Goal: Task Accomplishment & Management: Manage account settings

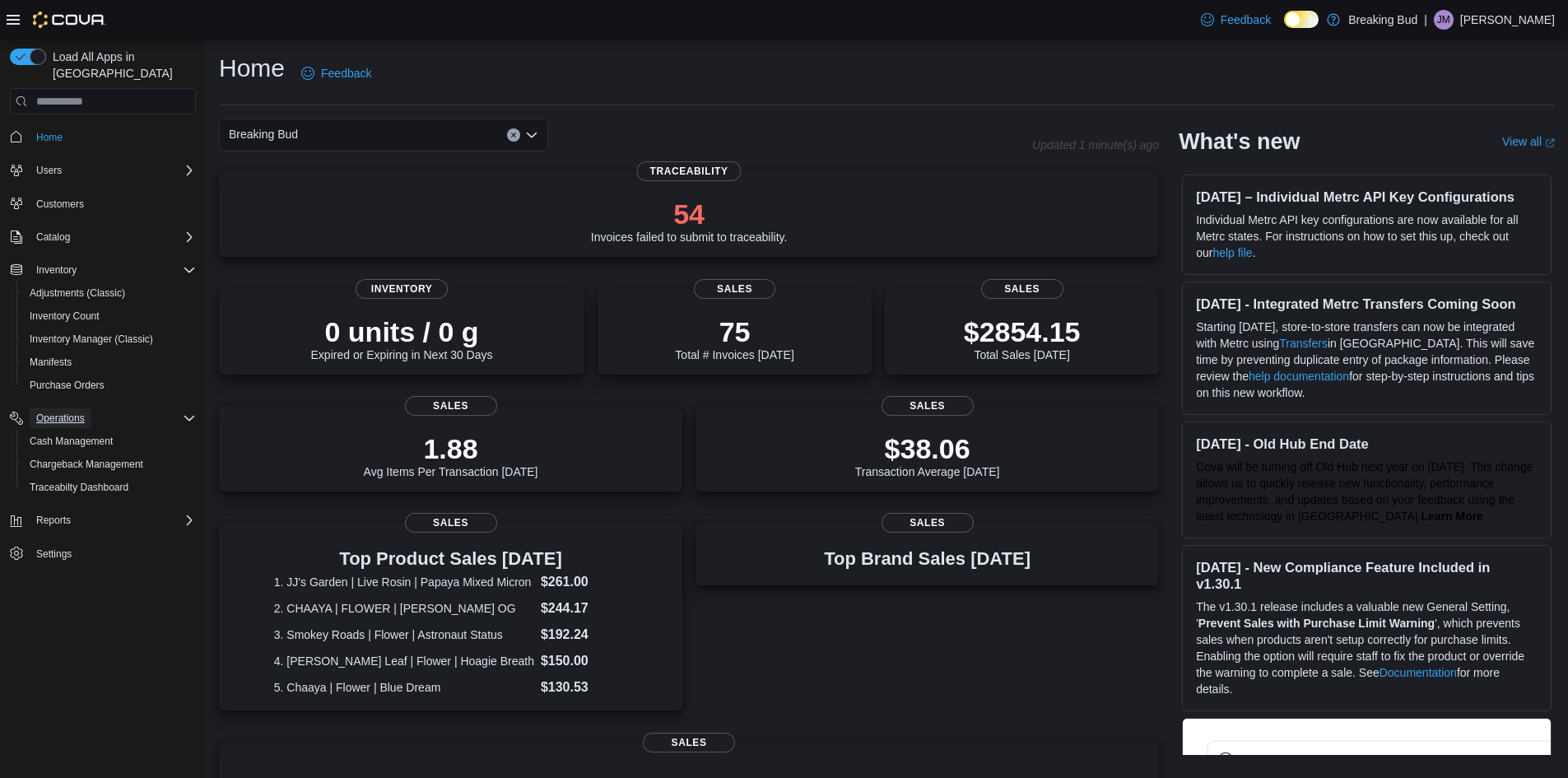
click at [80, 411] on span "Operations" at bounding box center [60, 417] width 49 height 13
click at [79, 434] on span "Cash Management" at bounding box center [71, 440] width 83 height 13
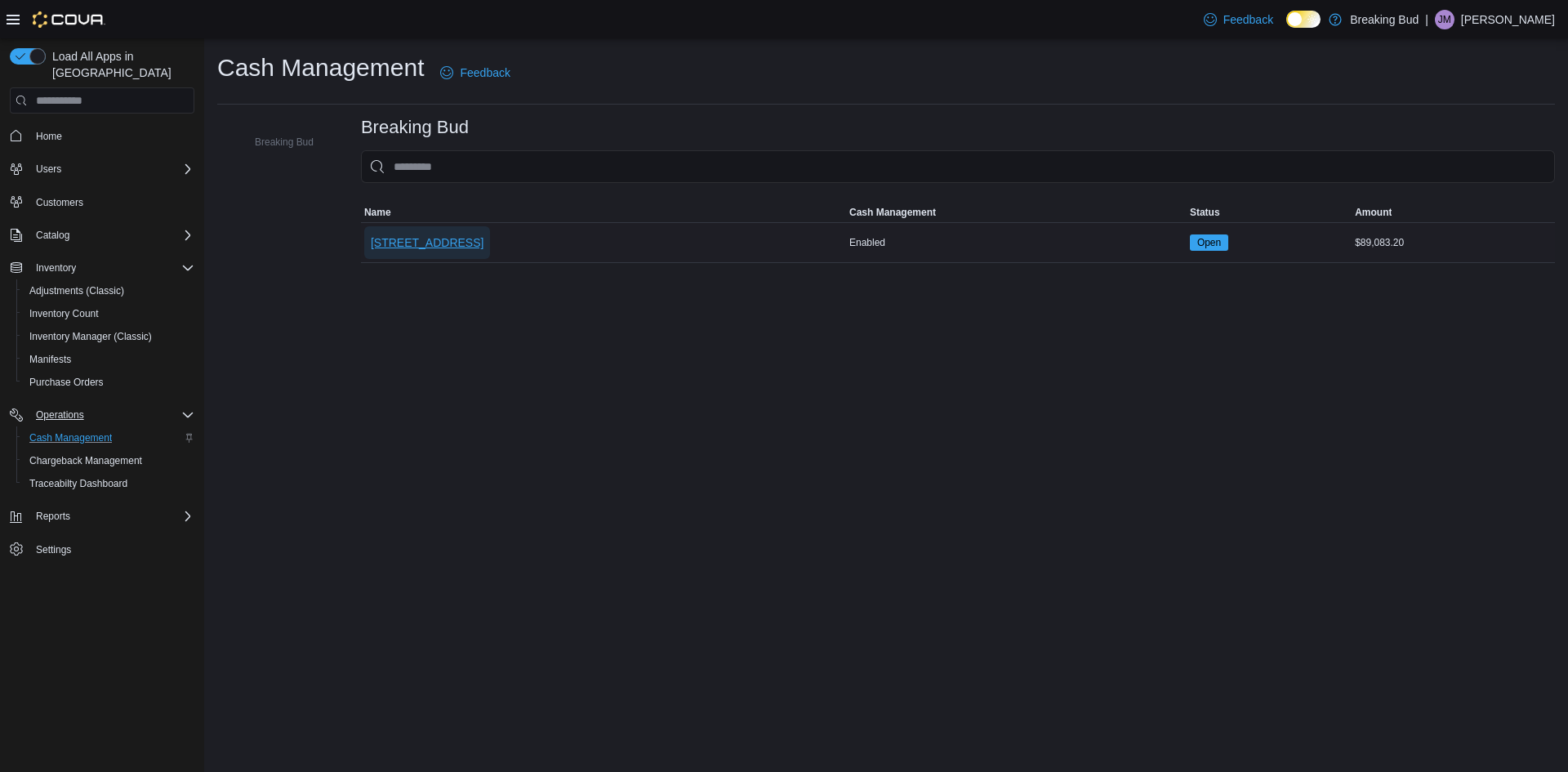
click at [424, 236] on span "[STREET_ADDRESS]" at bounding box center [427, 242] width 113 height 17
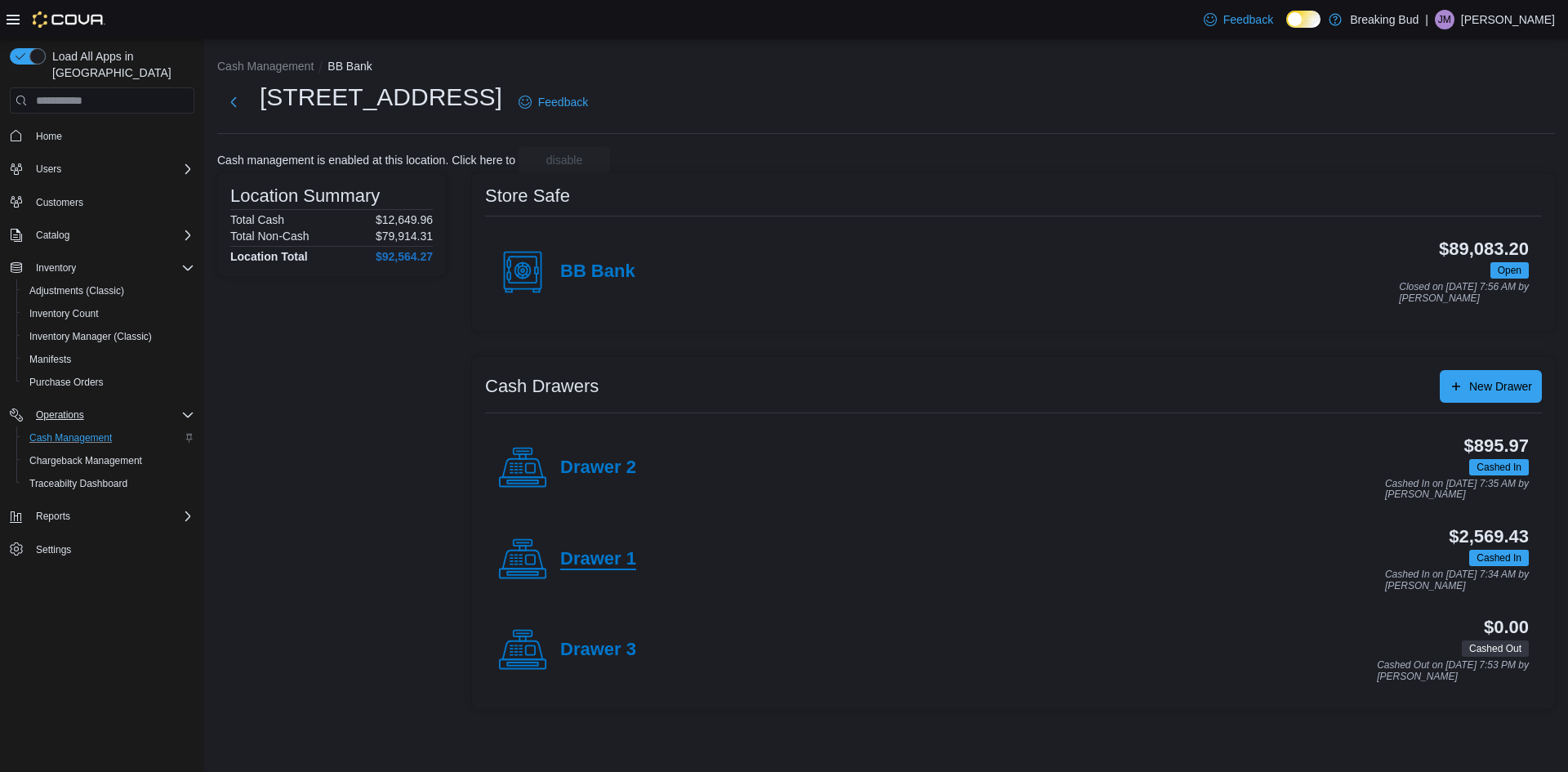
click at [607, 562] on h4 "Drawer 1" at bounding box center [598, 560] width 76 height 22
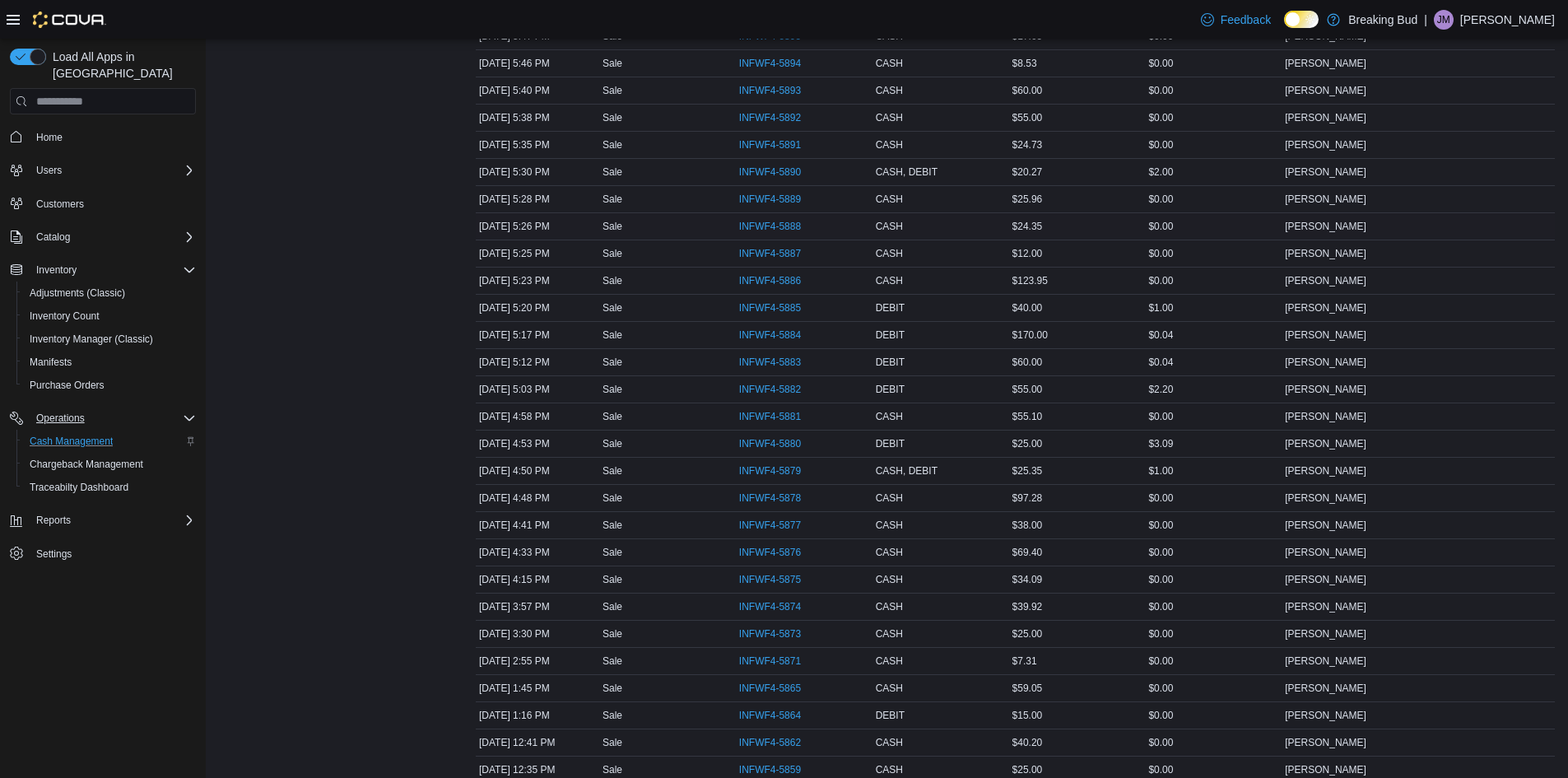
scroll to position [805, 0]
click at [766, 496] on span "INFWF4-5875" at bounding box center [770, 497] width 61 height 13
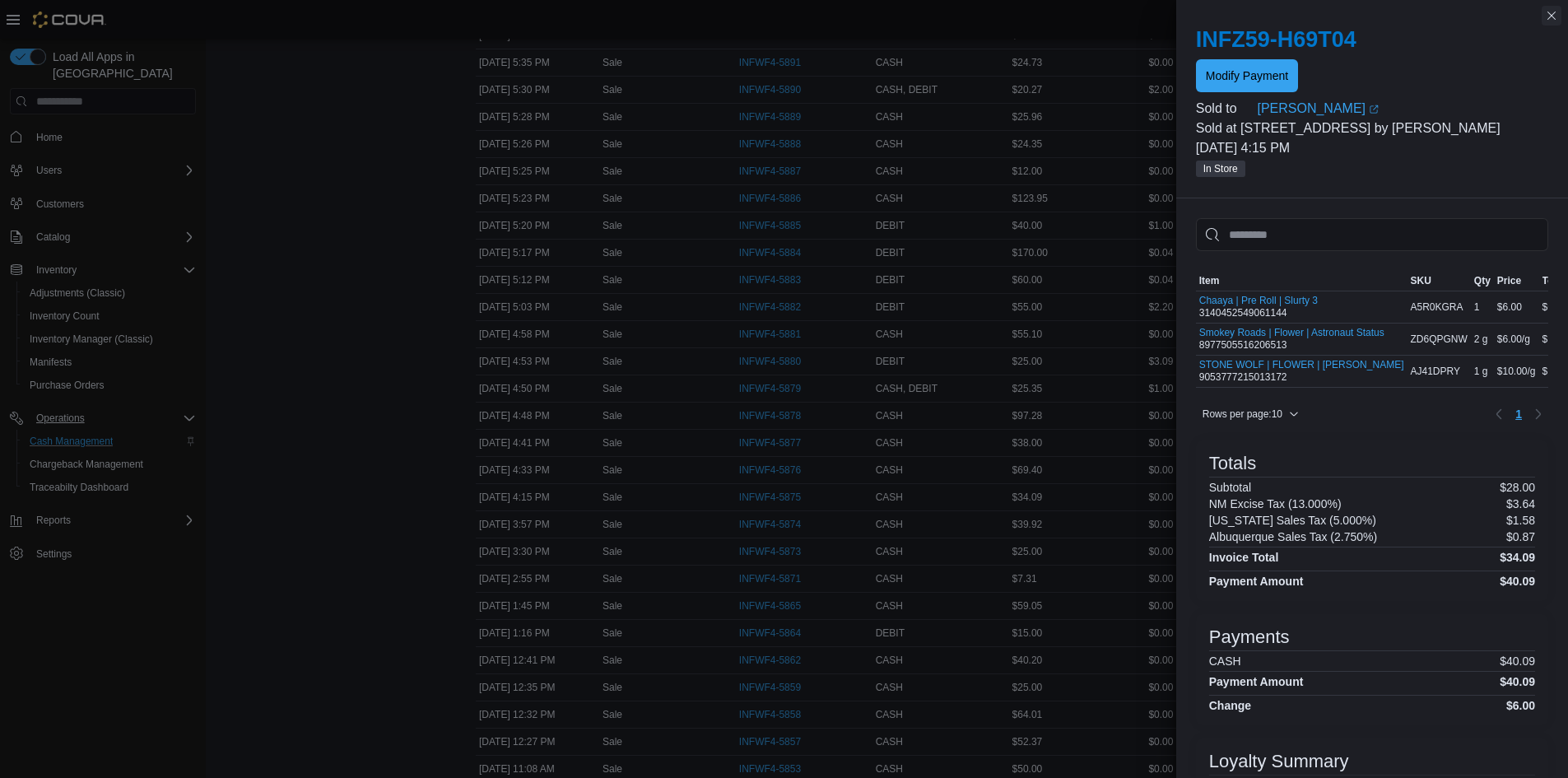
click at [1545, 18] on button "Close this dialog" at bounding box center [1551, 16] width 20 height 20
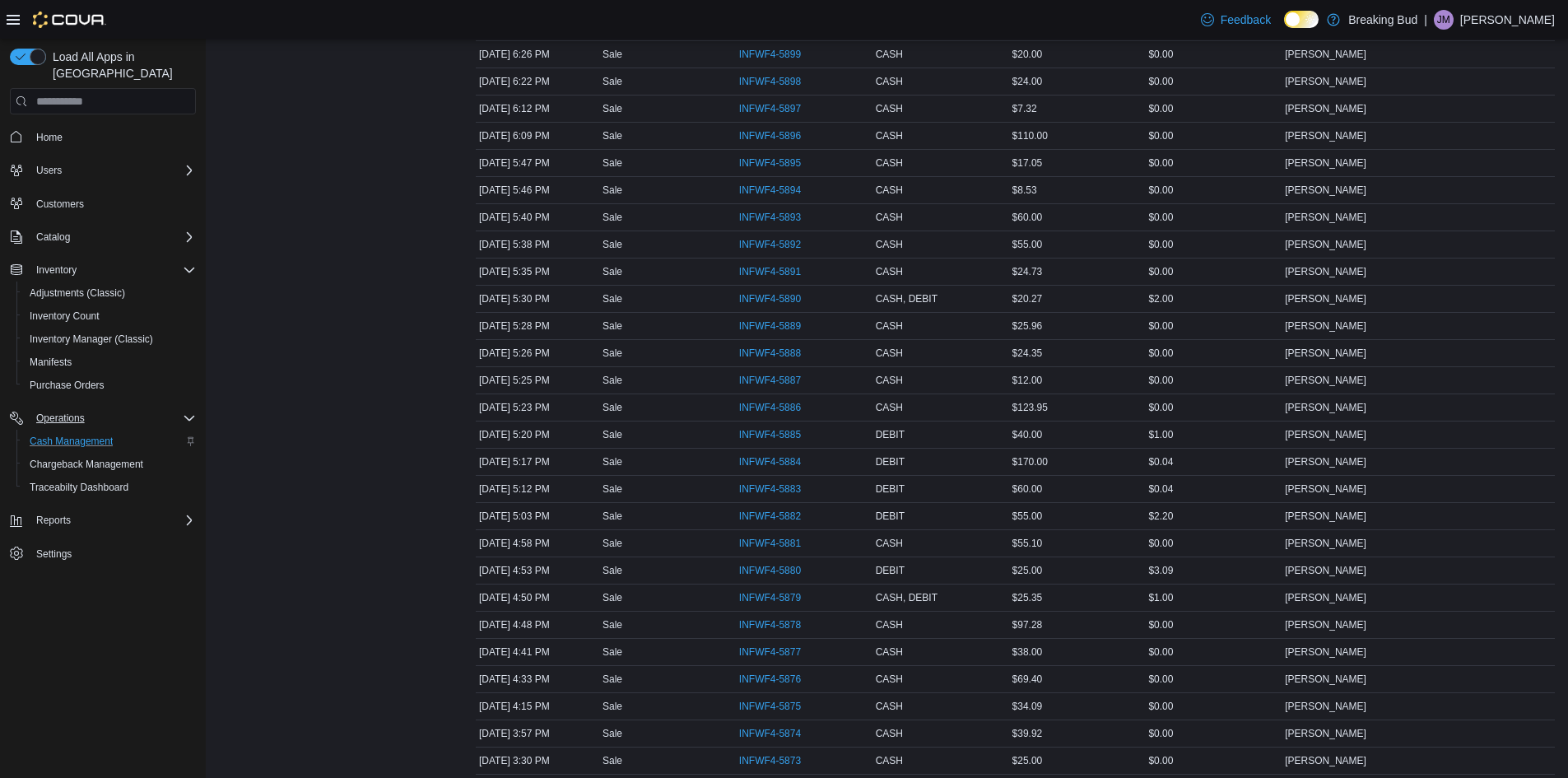
scroll to position [640, 0]
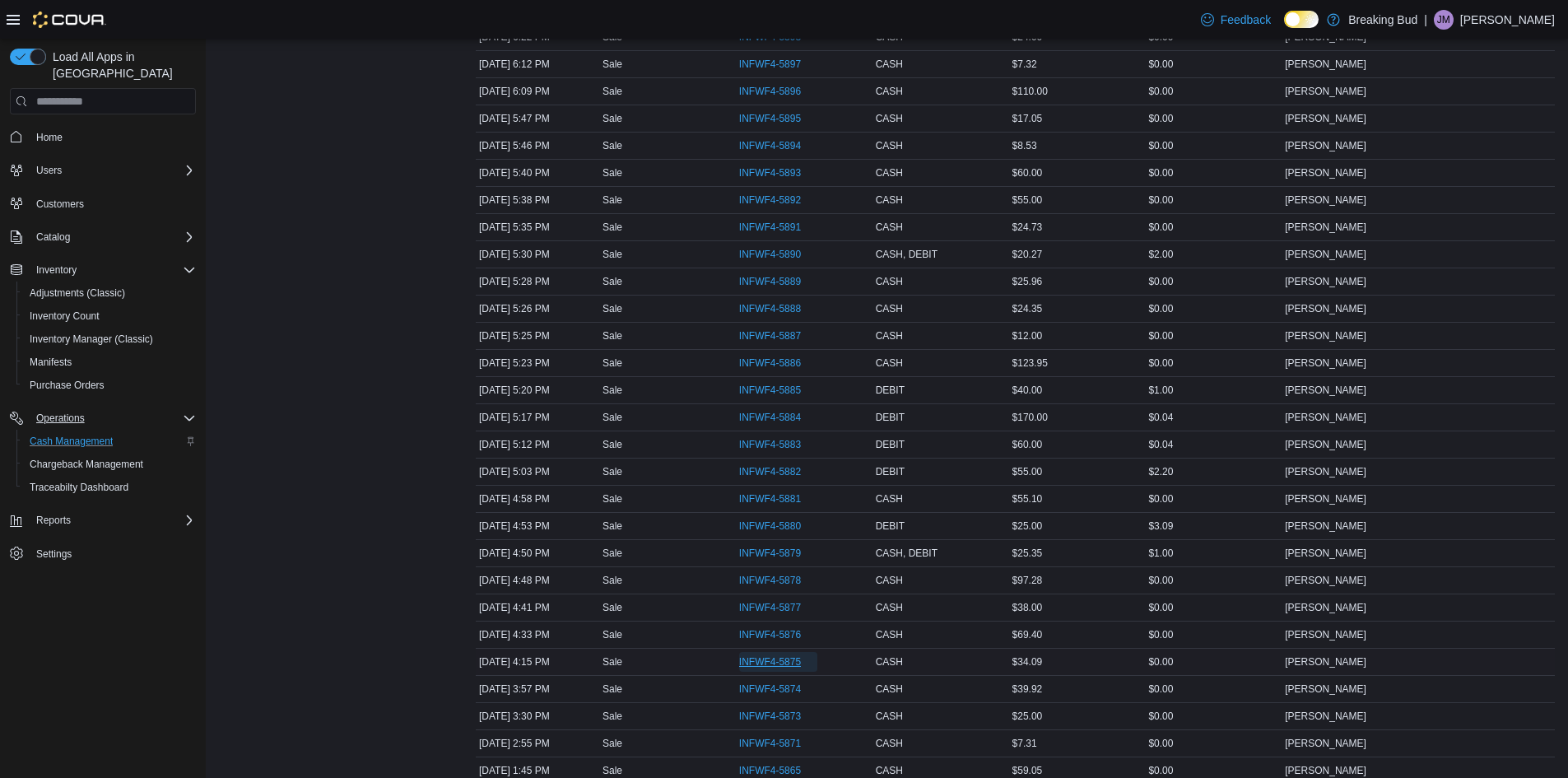
click at [798, 670] on span "INFWF4-5875" at bounding box center [778, 662] width 78 height 20
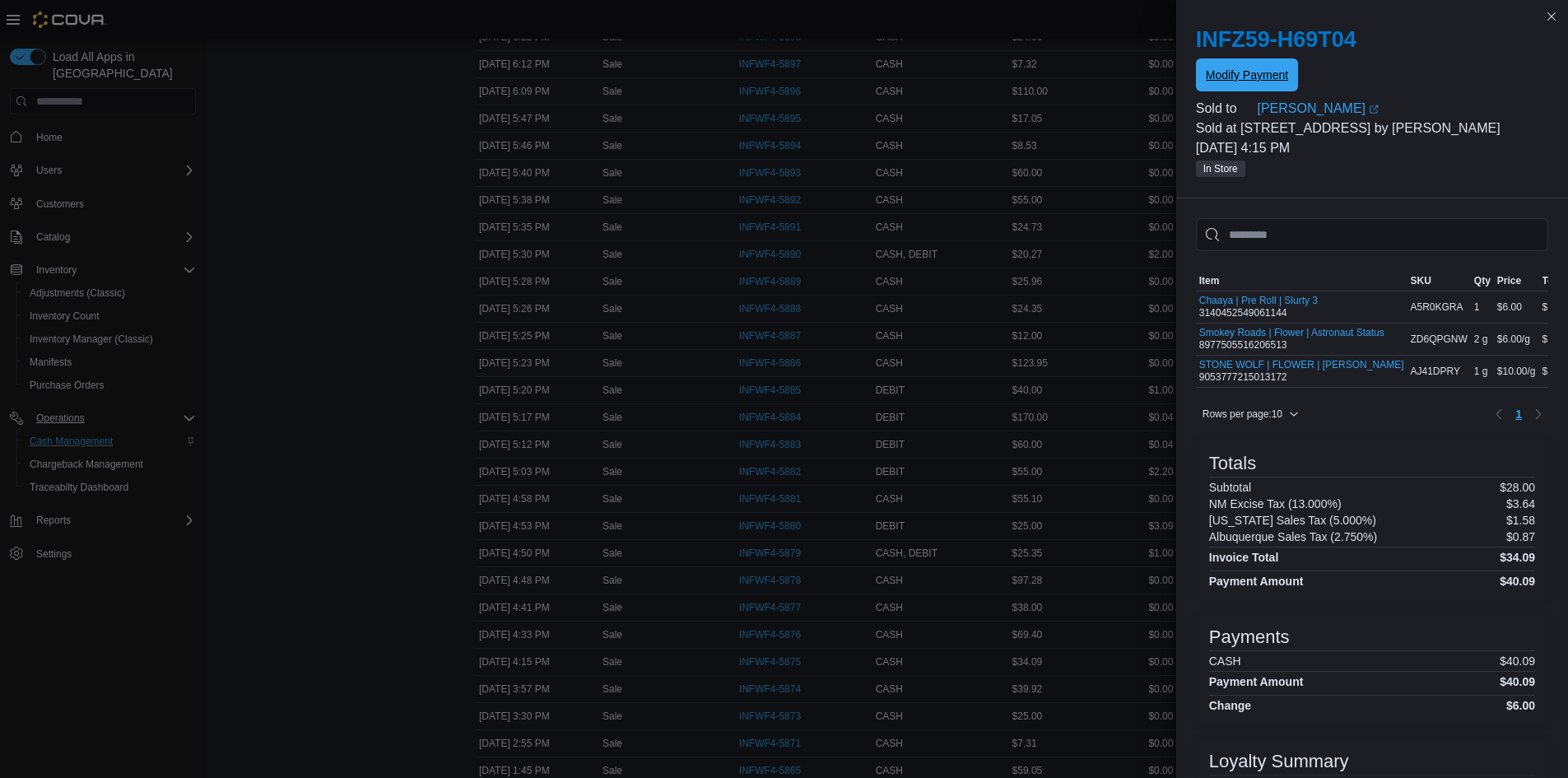
click at [1238, 68] on span "Modify Payment" at bounding box center [1246, 74] width 82 height 17
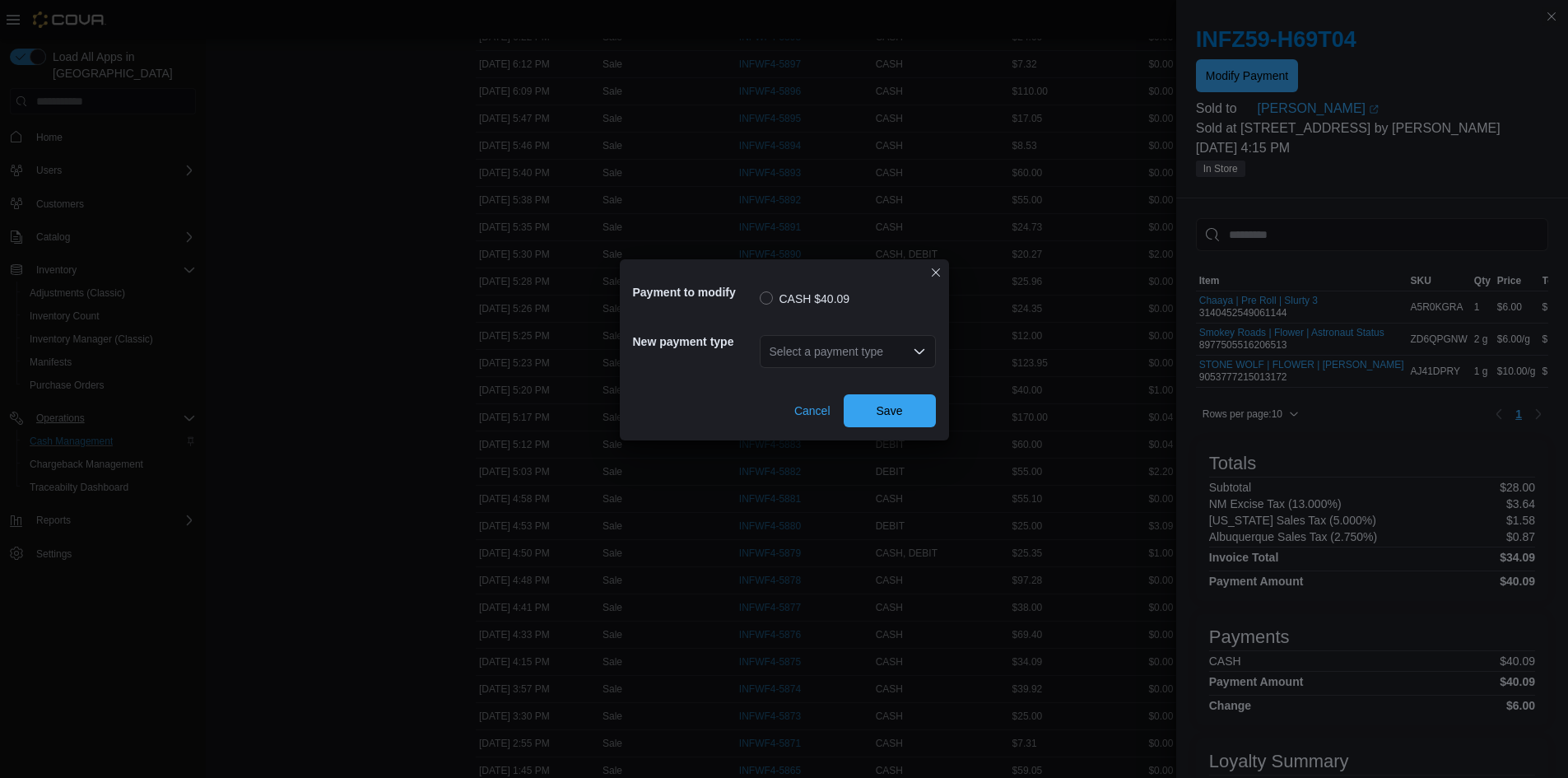
click at [899, 364] on div "Select a payment type" at bounding box center [847, 351] width 176 height 33
click at [811, 407] on span "DEBIT" at bounding box center [857, 402] width 137 height 17
click at [900, 401] on span "Save" at bounding box center [889, 409] width 72 height 33
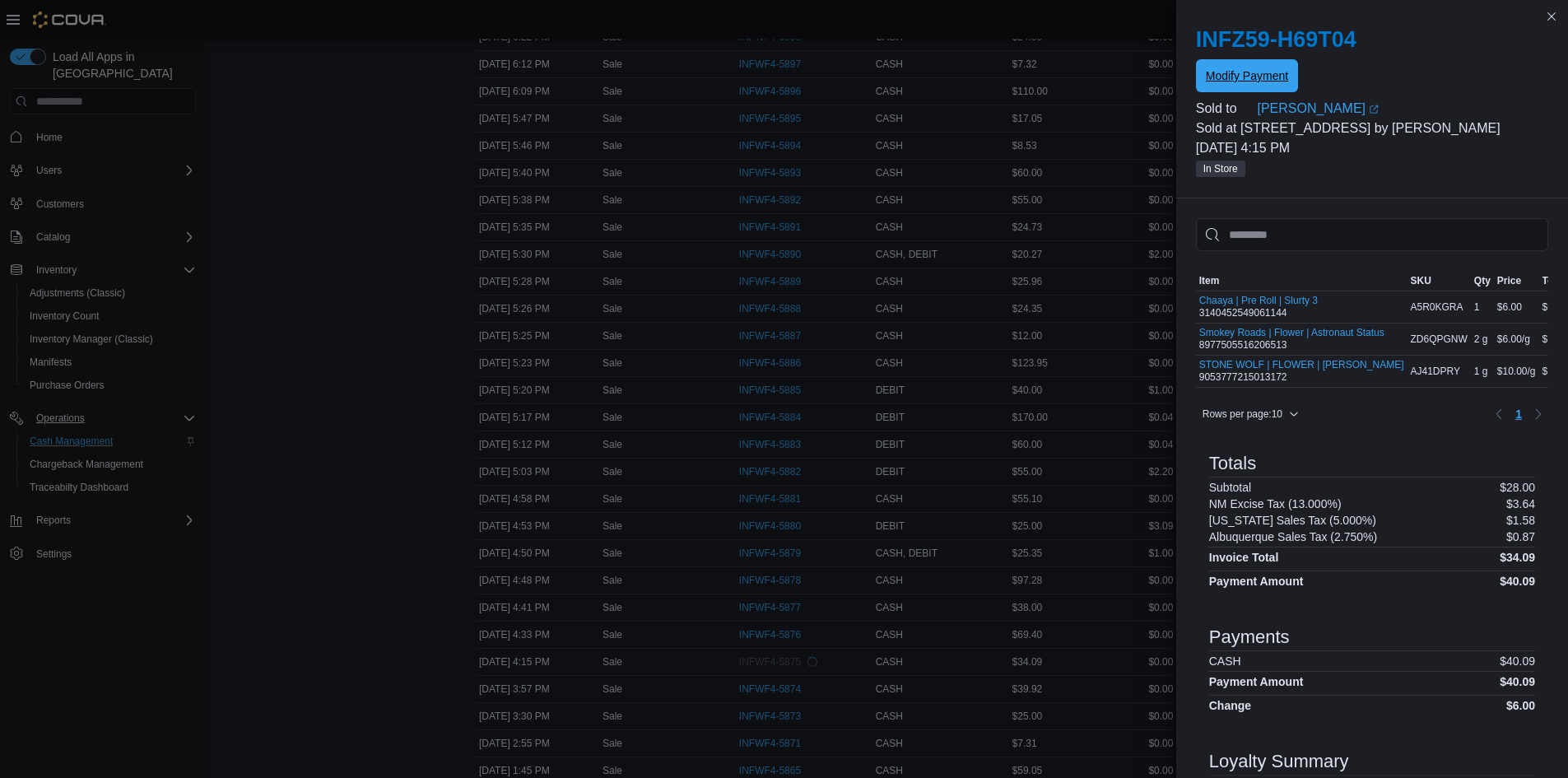
scroll to position [0, 0]
